Goal: Task Accomplishment & Management: Use online tool/utility

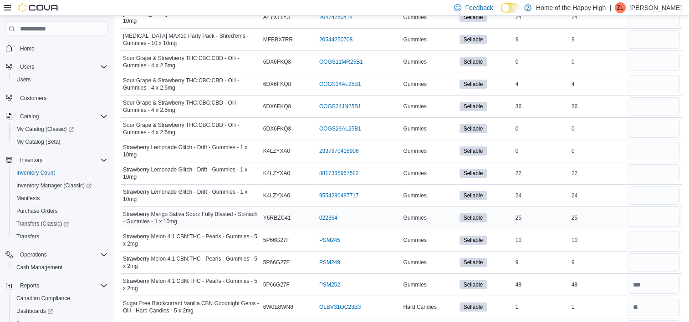
scroll to position [3089, 0]
click at [661, 231] on input "number" at bounding box center [653, 240] width 52 height 18
type input "**"
click at [665, 254] on input "number" at bounding box center [653, 263] width 52 height 18
type input "*"
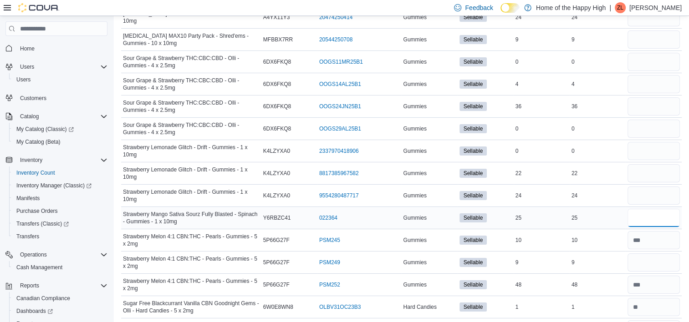
click at [653, 209] on input "number" at bounding box center [653, 218] width 52 height 18
type input "**"
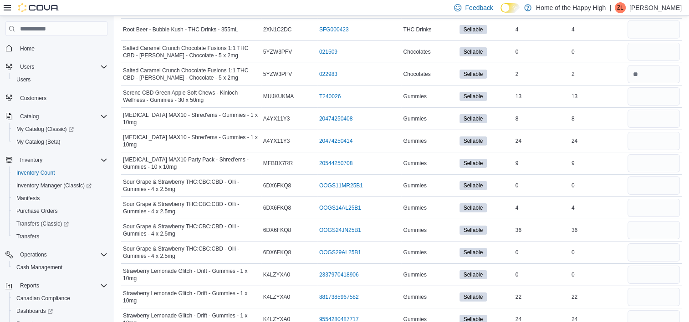
scroll to position [2966, 0]
click at [635, 310] on input "number" at bounding box center [653, 319] width 52 height 18
type input "**"
click at [657, 288] on input "number" at bounding box center [653, 297] width 52 height 18
type input "**"
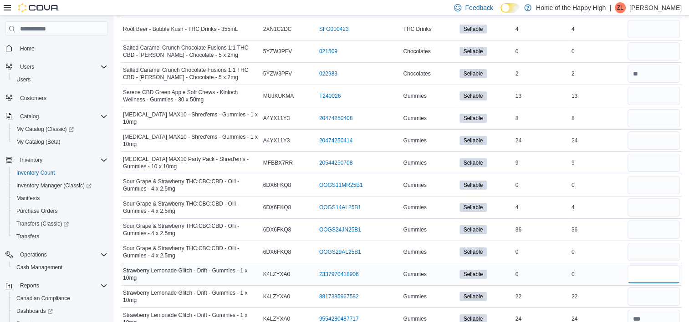
click at [656, 265] on input "number" at bounding box center [653, 274] width 52 height 18
type input "*"
click at [664, 243] on input "*" at bounding box center [653, 252] width 52 height 18
type input "*"
click at [665, 221] on input "number" at bounding box center [653, 230] width 52 height 18
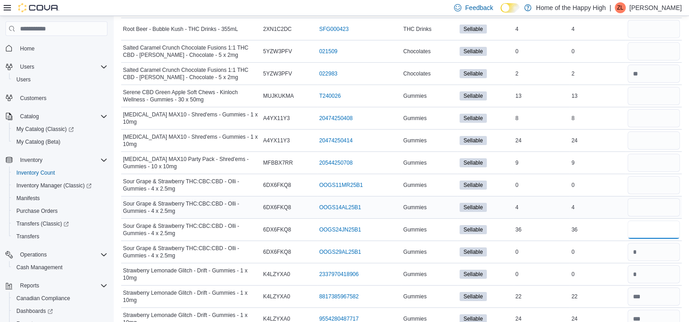
type input "**"
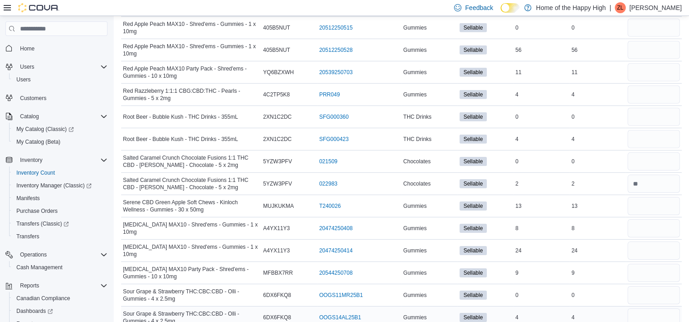
scroll to position [2839, 0]
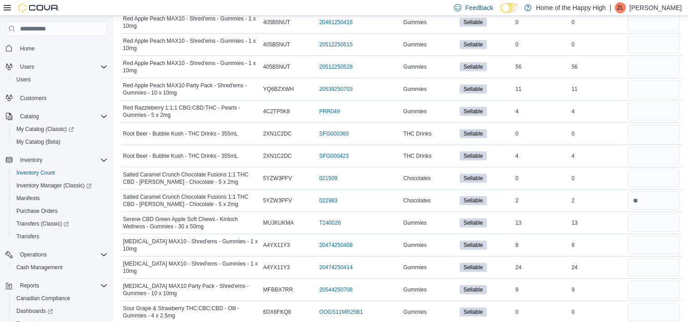
type input "*"
click at [665, 303] on input "number" at bounding box center [653, 312] width 52 height 18
click at [665, 303] on input "*" at bounding box center [653, 312] width 52 height 18
type input "*"
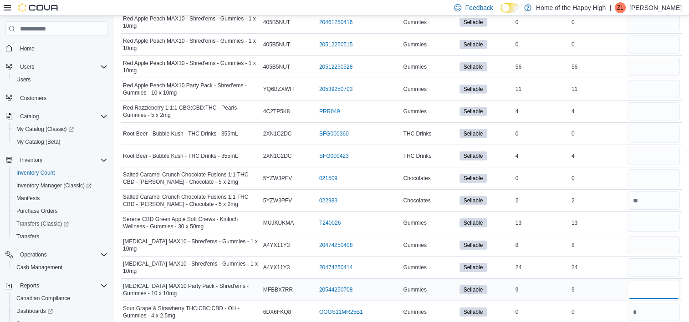
click at [662, 281] on input "number" at bounding box center [653, 290] width 52 height 18
type input "*"
click at [663, 259] on input "number" at bounding box center [653, 268] width 52 height 18
type input "**"
click at [657, 236] on input "number" at bounding box center [653, 245] width 52 height 18
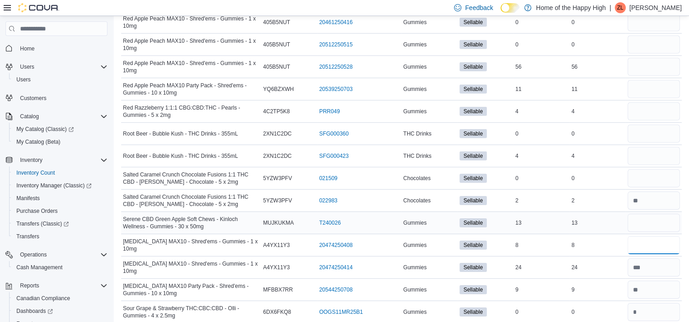
type input "*"
click at [657, 214] on input "number" at bounding box center [653, 223] width 52 height 18
type input "**"
click at [667, 169] on input "number" at bounding box center [653, 178] width 52 height 18
type input "*"
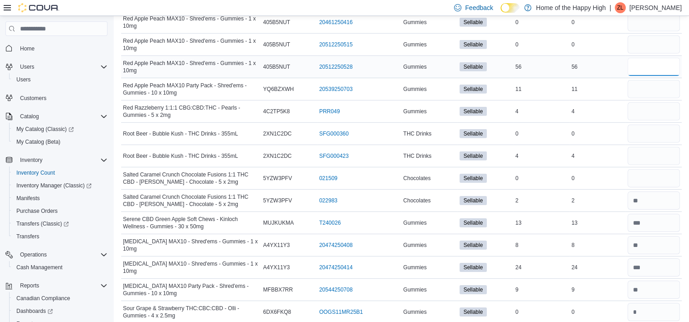
click at [664, 58] on input "number" at bounding box center [653, 67] width 52 height 18
type input "**"
click at [663, 80] on input "number" at bounding box center [653, 89] width 52 height 18
type input "**"
click at [663, 102] on input "number" at bounding box center [653, 111] width 52 height 18
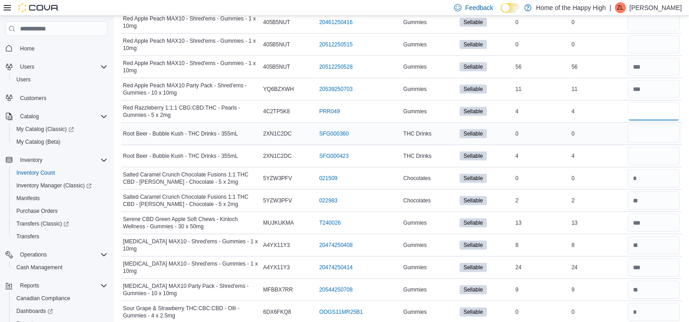
type input "*"
click at [663, 125] on input "number" at bounding box center [653, 134] width 52 height 18
type input "*"
click at [665, 147] on input "number" at bounding box center [653, 156] width 52 height 18
type input "*"
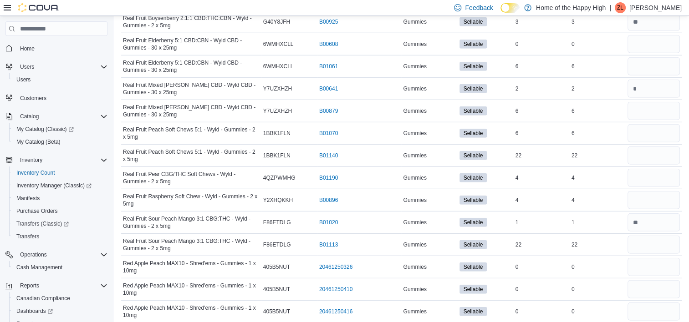
scroll to position [2550, 0]
click at [668, 146] on input "number" at bounding box center [653, 155] width 52 height 18
type input "**"
drag, startPoint x: 666, startPoint y: 113, endPoint x: 663, endPoint y: 84, distance: 29.4
click at [663, 101] on input "number" at bounding box center [653, 110] width 52 height 18
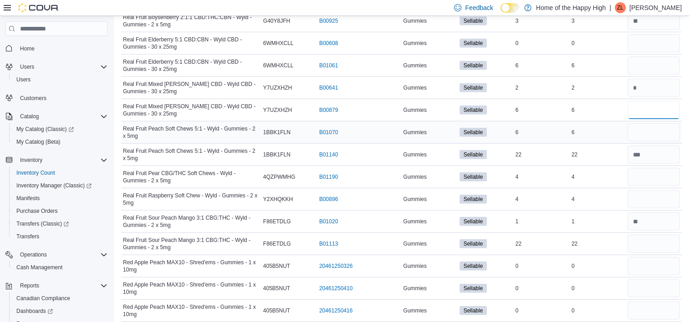
type input "*"
click at [669, 123] on input "number" at bounding box center [653, 132] width 52 height 18
type input "*"
click at [670, 168] on input "number" at bounding box center [653, 177] width 52 height 18
type input "*"
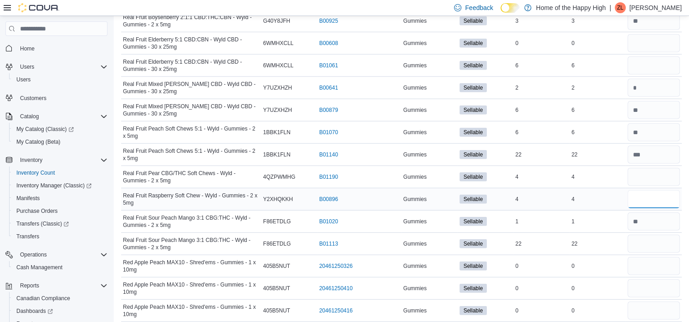
type input "*"
click at [674, 190] on input "*" at bounding box center [653, 199] width 52 height 18
type input "*"
click at [660, 235] on input "number" at bounding box center [653, 244] width 52 height 18
type input "**"
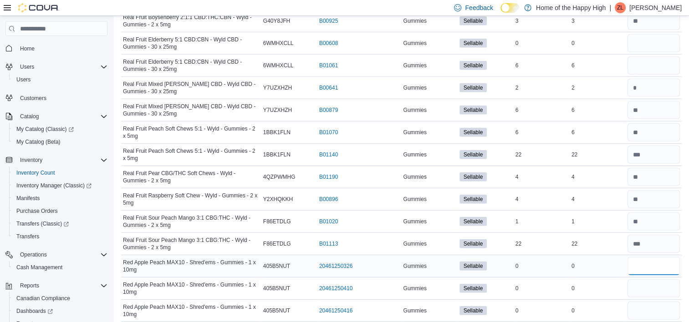
click at [658, 257] on input "number" at bounding box center [653, 266] width 52 height 18
type input "*"
click at [663, 279] on input "number" at bounding box center [653, 288] width 52 height 18
type input "*"
click at [668, 302] on input "number" at bounding box center [653, 311] width 52 height 18
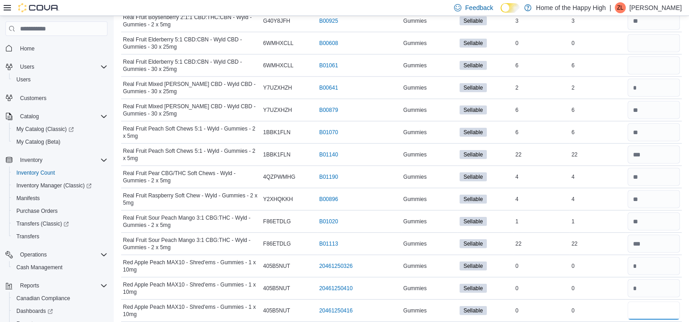
type input "*"
click at [676, 56] on input "number" at bounding box center [653, 65] width 52 height 18
type input "*"
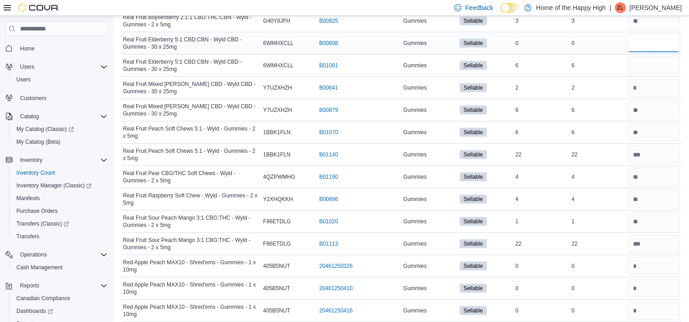
click at [673, 34] on input "number" at bounding box center [653, 43] width 52 height 18
type input "*"
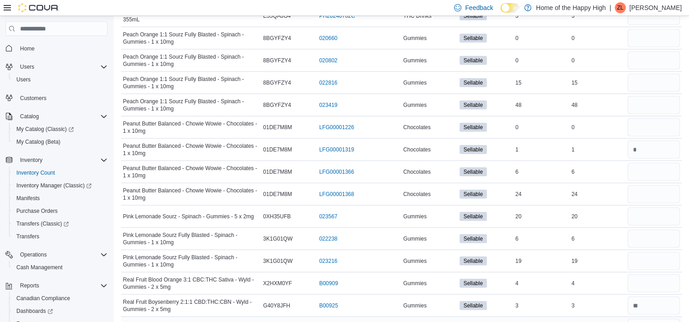
scroll to position [2264, 0]
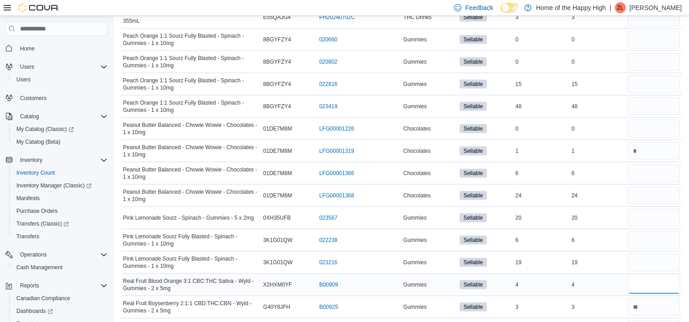
click at [657, 276] on input "number" at bounding box center [653, 285] width 52 height 18
type input "*"
click at [661, 254] on input "number" at bounding box center [653, 263] width 52 height 18
type input "**"
click at [659, 231] on input "number" at bounding box center [653, 240] width 52 height 18
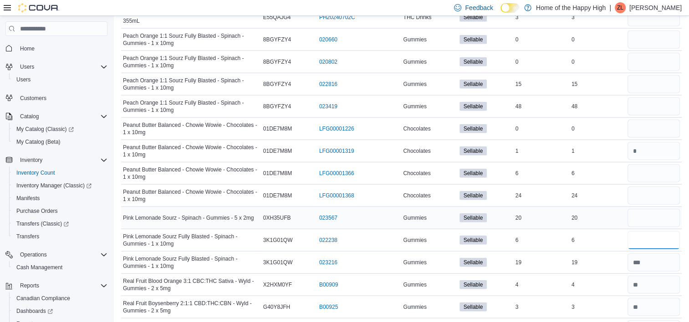
type input "*"
click at [659, 209] on input "number" at bounding box center [653, 218] width 52 height 18
type input "**"
click at [655, 187] on input "number" at bounding box center [653, 196] width 52 height 18
type input "**"
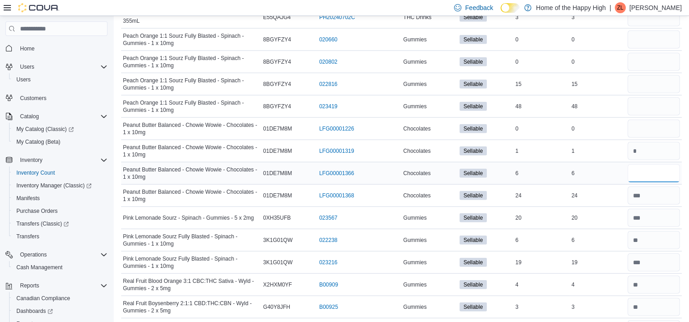
click at [659, 164] on input "number" at bounding box center [653, 173] width 52 height 18
type input "*"
click at [665, 120] on input "number" at bounding box center [653, 129] width 52 height 18
type input "*"
click at [659, 97] on input "number" at bounding box center [653, 106] width 52 height 18
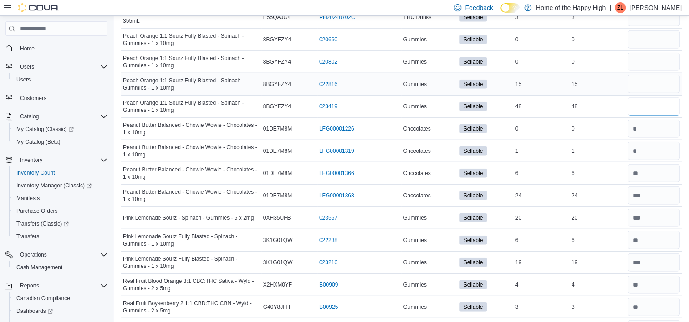
type input "**"
click at [654, 75] on input "number" at bounding box center [653, 84] width 52 height 18
type input "**"
click at [643, 53] on input "number" at bounding box center [653, 62] width 52 height 18
type input "*"
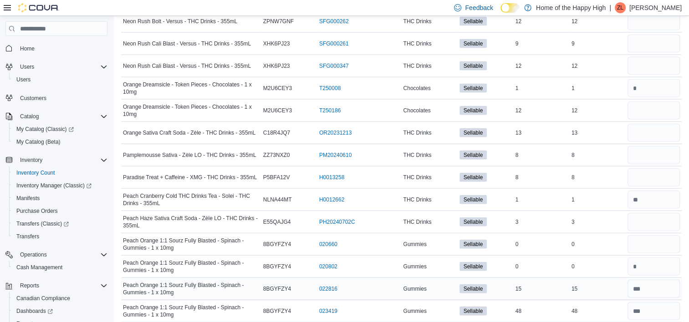
scroll to position [2059, 0]
click at [660, 213] on input "number" at bounding box center [653, 222] width 52 height 18
type input "*"
click at [661, 235] on input "number" at bounding box center [653, 244] width 52 height 18
type input "*"
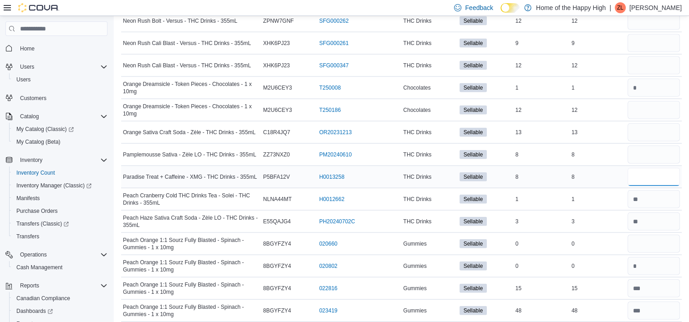
click at [671, 168] on input "number" at bounding box center [653, 177] width 52 height 18
type input "*"
click at [674, 146] on input "number" at bounding box center [653, 155] width 52 height 18
type input "*"
click at [669, 123] on input "number" at bounding box center [653, 132] width 52 height 18
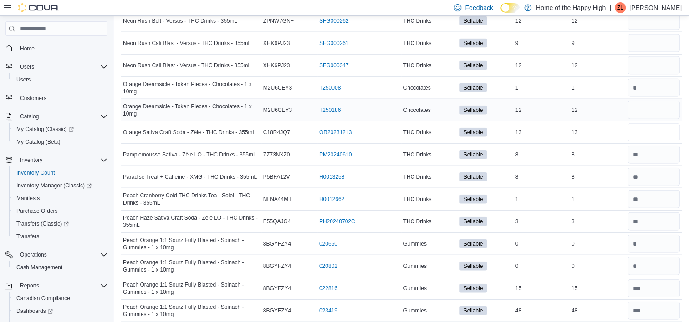
type input "**"
type input "*"
click at [644, 101] on input "*" at bounding box center [653, 110] width 52 height 18
type input "**"
click at [649, 56] on input "number" at bounding box center [653, 65] width 52 height 18
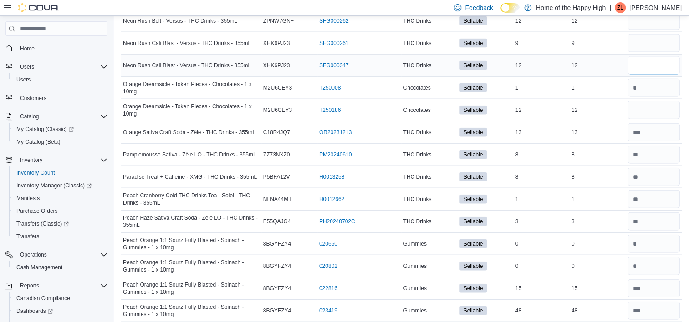
type input "*"
type input "**"
click at [650, 34] on input "number" at bounding box center [653, 43] width 52 height 18
type input "*"
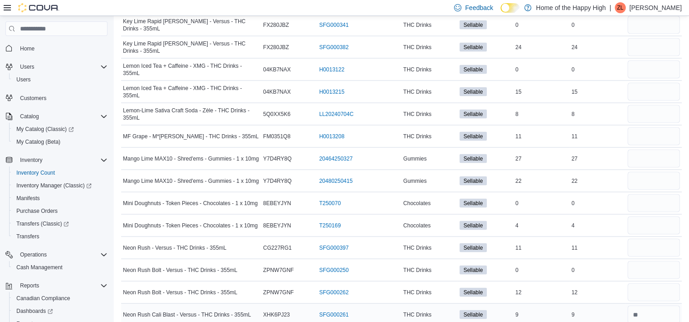
scroll to position [1787, 0]
click at [636, 284] on input "number" at bounding box center [653, 293] width 52 height 18
type input "**"
click at [646, 262] on input "number" at bounding box center [653, 271] width 52 height 18
type input "*"
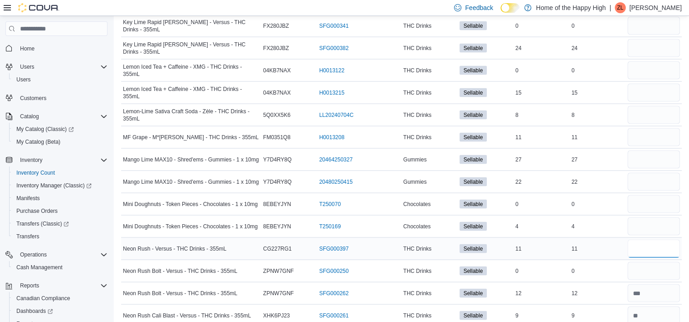
click at [646, 240] on input "number" at bounding box center [653, 249] width 52 height 18
type input "**"
click at [651, 218] on input "number" at bounding box center [653, 227] width 52 height 18
type input "*"
click at [653, 195] on input "number" at bounding box center [653, 204] width 52 height 18
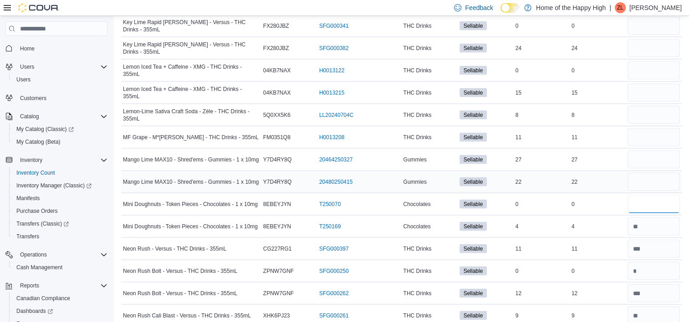
type input "*"
click at [647, 173] on input "number" at bounding box center [653, 182] width 52 height 18
type input "**"
click at [648, 151] on input "number" at bounding box center [653, 160] width 52 height 18
type input "**"
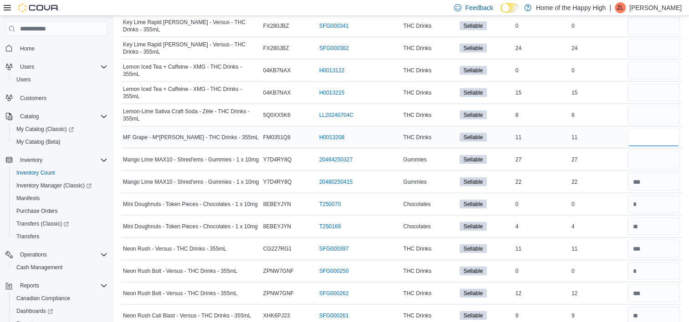
click at [650, 128] on input "number" at bounding box center [653, 137] width 52 height 18
type input "**"
click at [657, 106] on input "number" at bounding box center [653, 115] width 52 height 18
type input "*"
click at [650, 84] on input "number" at bounding box center [653, 93] width 52 height 18
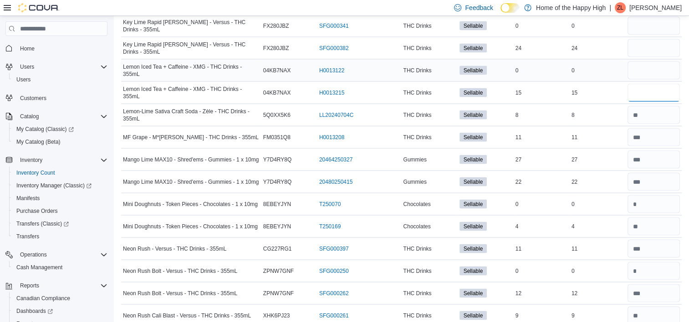
type input "**"
click at [649, 61] on input "number" at bounding box center [653, 70] width 52 height 18
type input "*"
click at [669, 39] on input "number" at bounding box center [653, 48] width 52 height 18
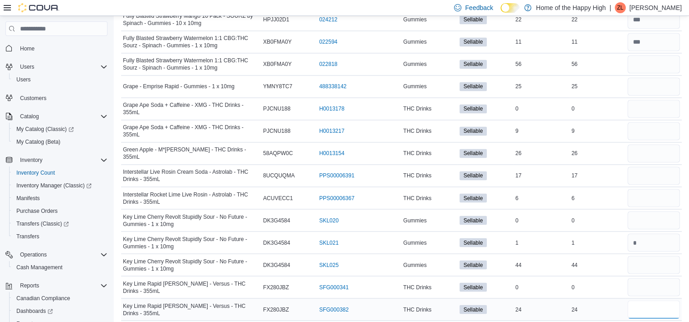
scroll to position [1525, 0]
type input "**"
click at [649, 279] on input "number" at bounding box center [653, 288] width 52 height 18
type input "*"
click at [650, 257] on input "number" at bounding box center [653, 266] width 52 height 18
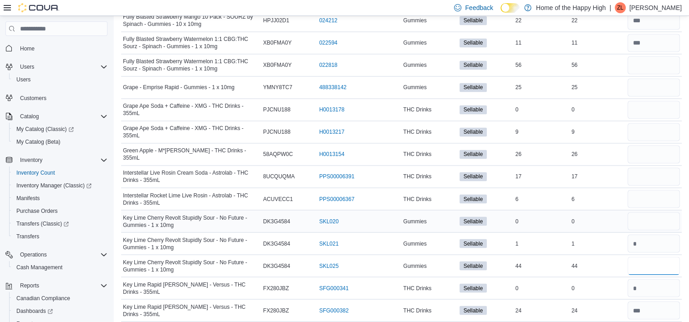
type input "**"
click at [652, 212] on input "number" at bounding box center [653, 221] width 52 height 18
type input "*"
click at [649, 190] on input "number" at bounding box center [653, 199] width 52 height 18
type input "*"
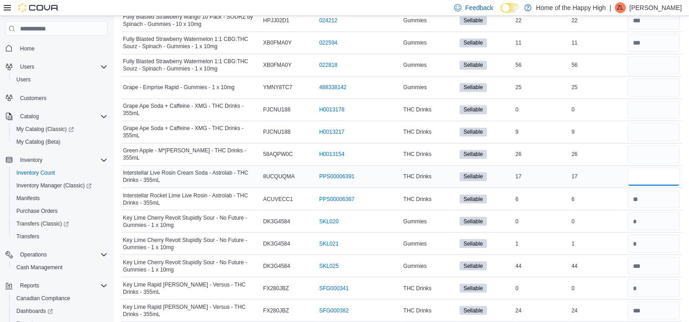
click at [658, 167] on input "number" at bounding box center [653, 176] width 52 height 18
type input "**"
click at [643, 145] on input "number" at bounding box center [653, 154] width 52 height 18
type input "**"
click at [646, 123] on input "number" at bounding box center [653, 132] width 52 height 18
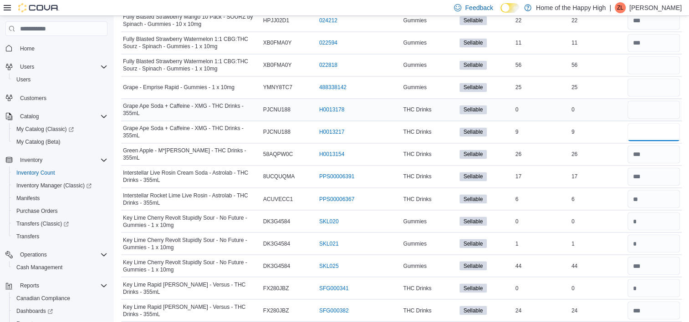
type input "*"
click at [641, 101] on input "number" at bounding box center [653, 110] width 52 height 18
type input "*"
click at [646, 78] on input "number" at bounding box center [653, 87] width 52 height 18
type input "**"
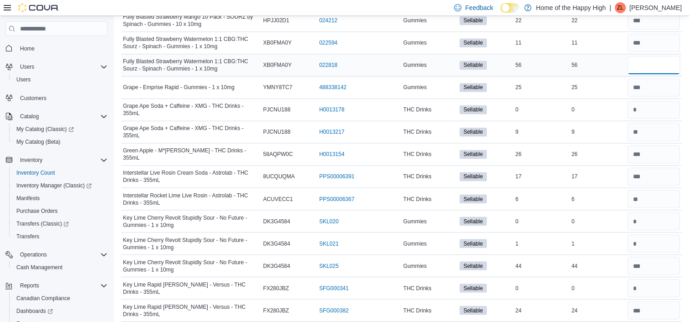
click at [655, 56] on input "number" at bounding box center [653, 65] width 52 height 18
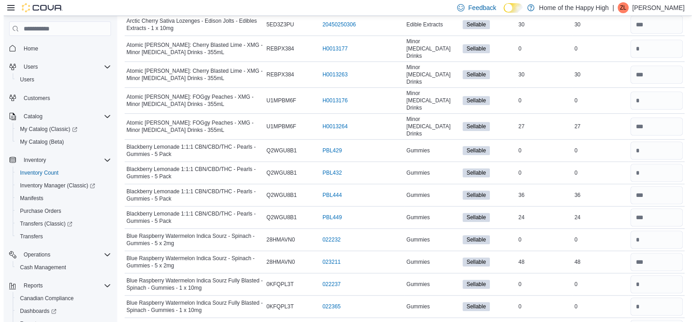
scroll to position [0, 0]
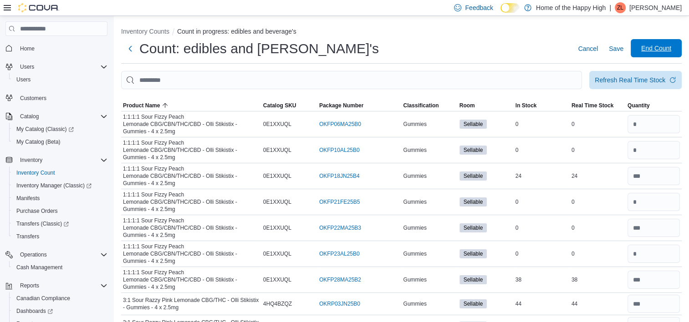
type input "**"
click at [655, 43] on span "End Count" at bounding box center [656, 48] width 40 height 18
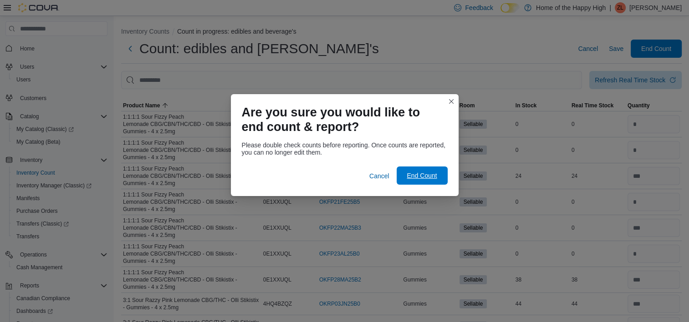
click at [445, 179] on button "End Count" at bounding box center [421, 176] width 51 height 18
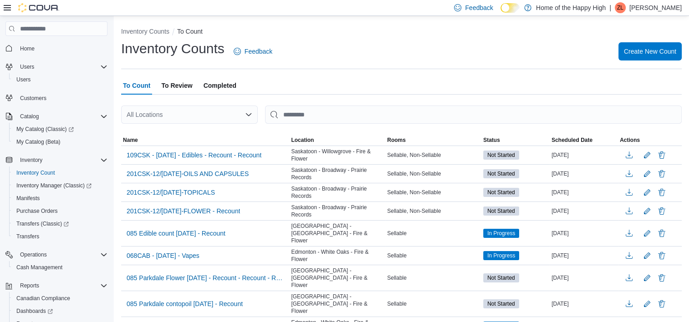
click at [421, 171] on div "Sellable, Non-Sellable" at bounding box center [433, 173] width 96 height 11
